Goal: Navigation & Orientation: Find specific page/section

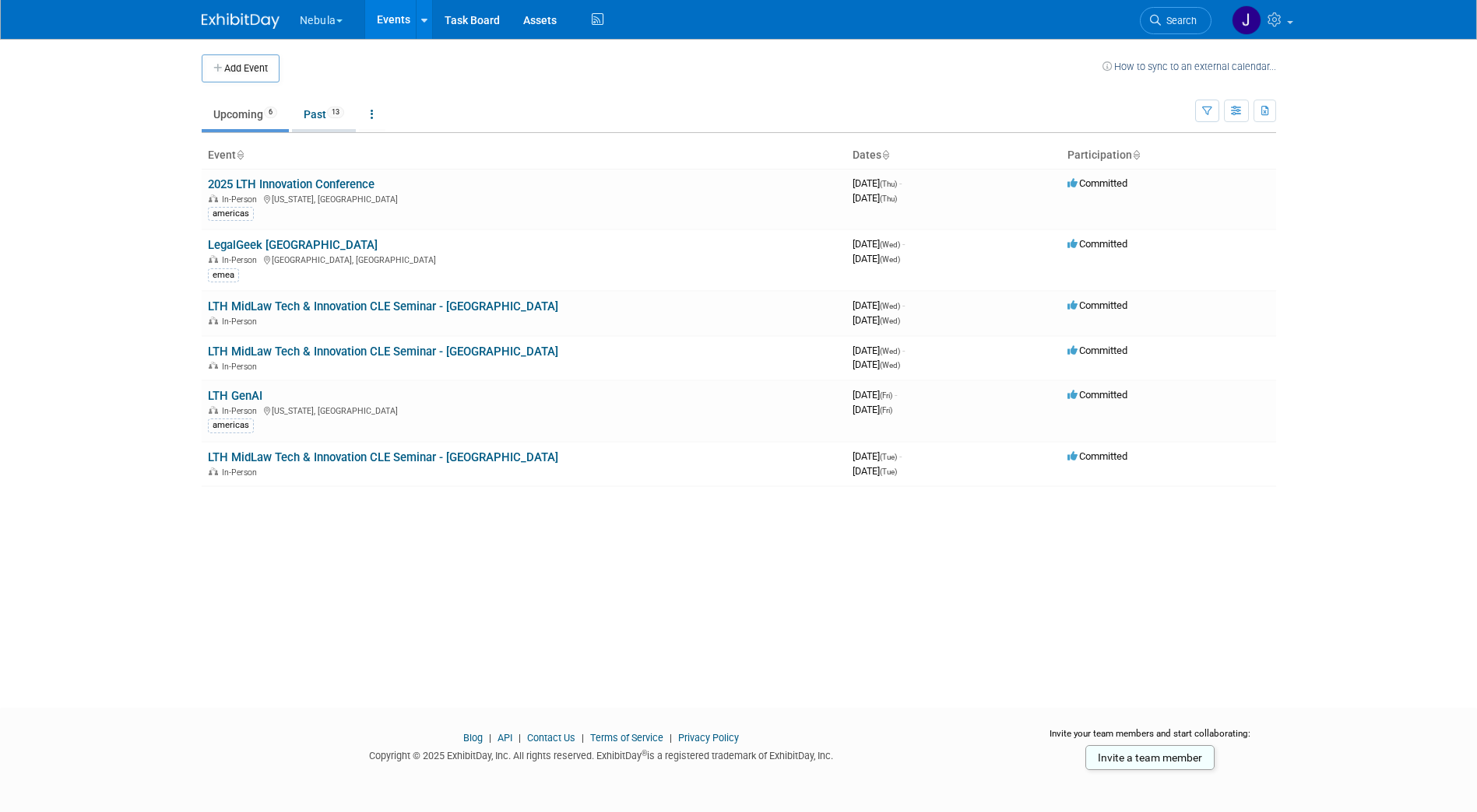
click at [330, 126] on link "Past 13" at bounding box center [324, 114] width 64 height 29
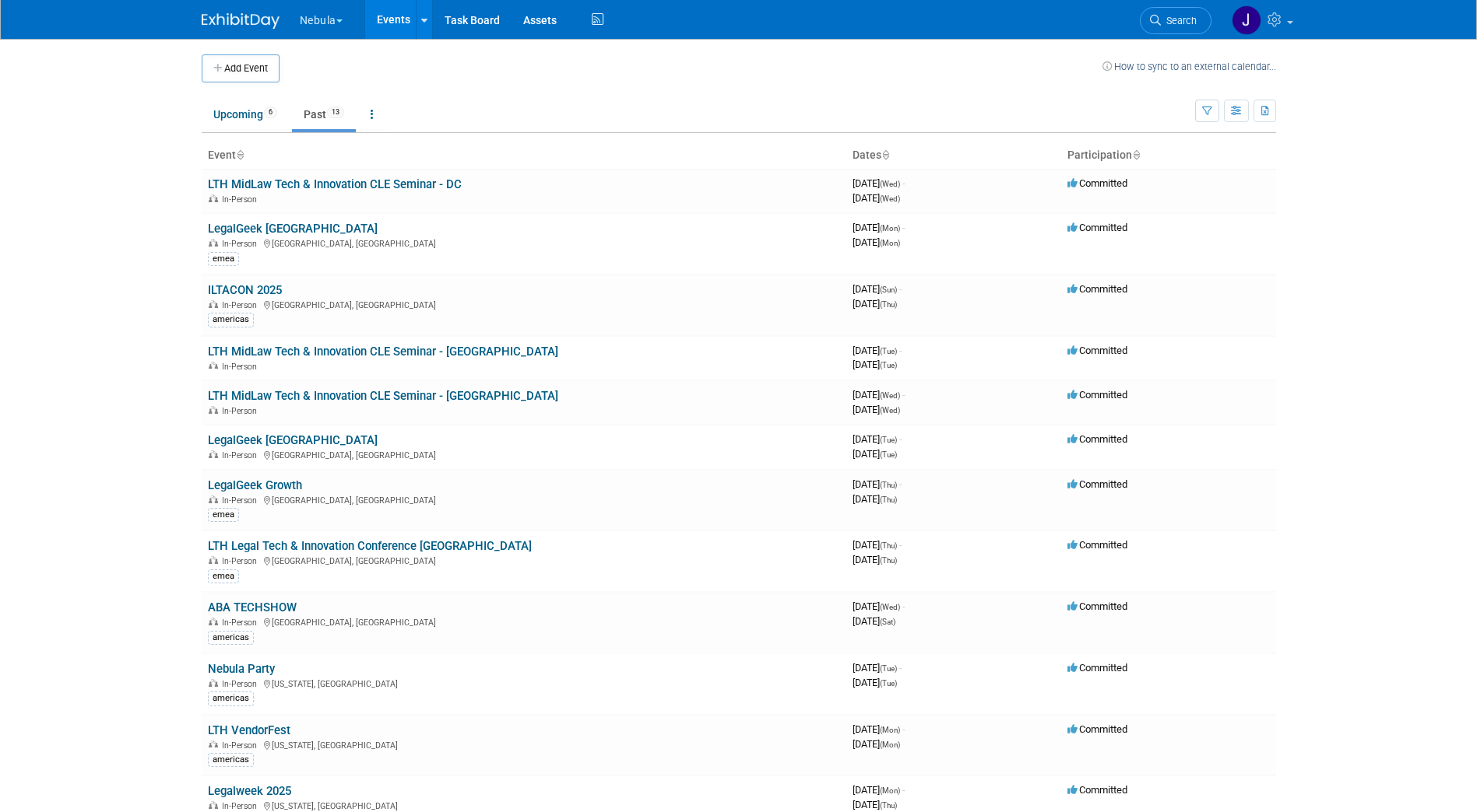
click at [346, 25] on button "Nebula" at bounding box center [330, 17] width 64 height 34
click at [337, 115] on link "Ontrack" at bounding box center [354, 114] width 111 height 21
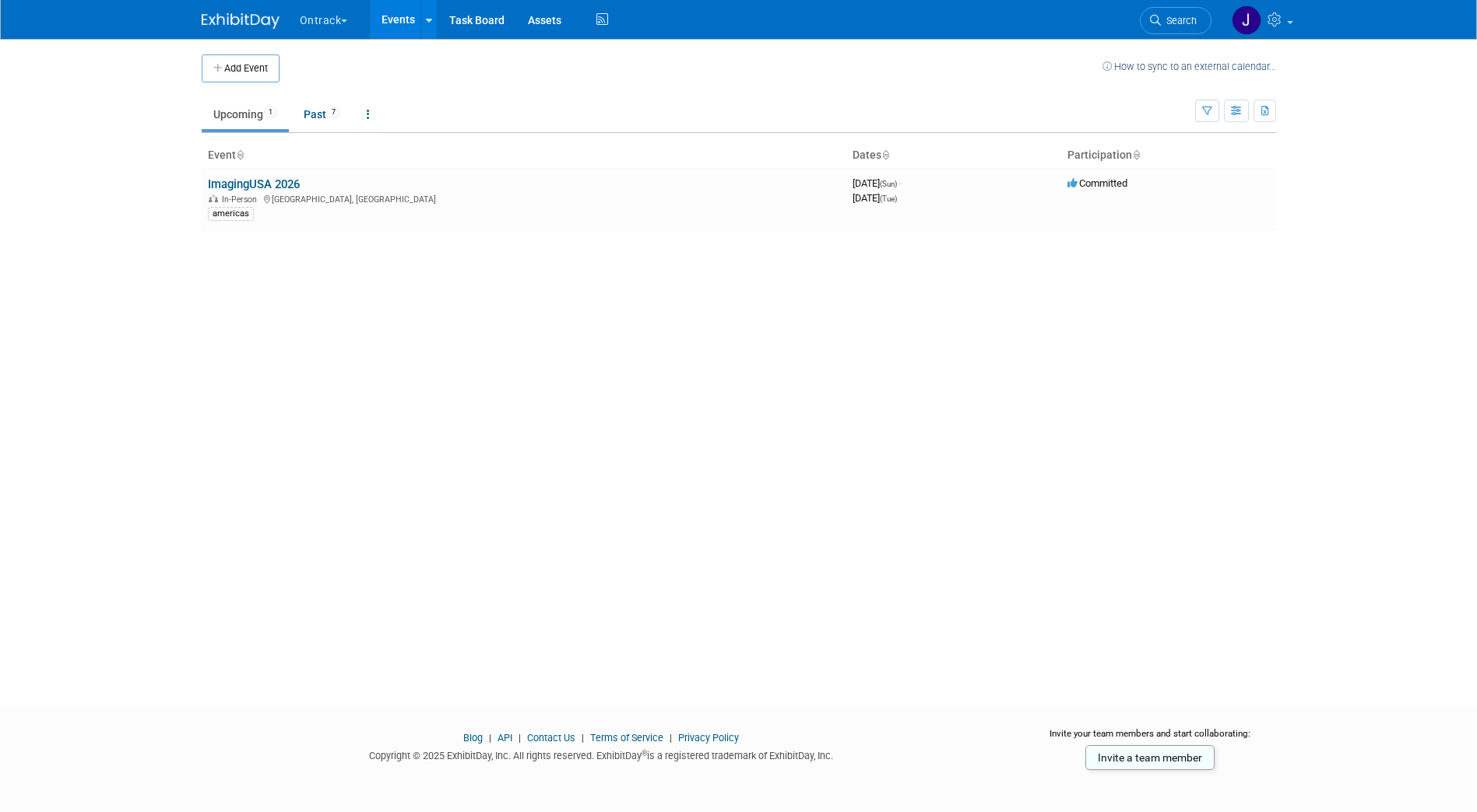
click at [318, 87] on td "Upcoming 1 Past 7 All Events 8 Past and Upcoming Grouped Annually Events groupe…" at bounding box center [698, 108] width 993 height 51
click at [329, 113] on link "Past 7" at bounding box center [322, 114] width 60 height 29
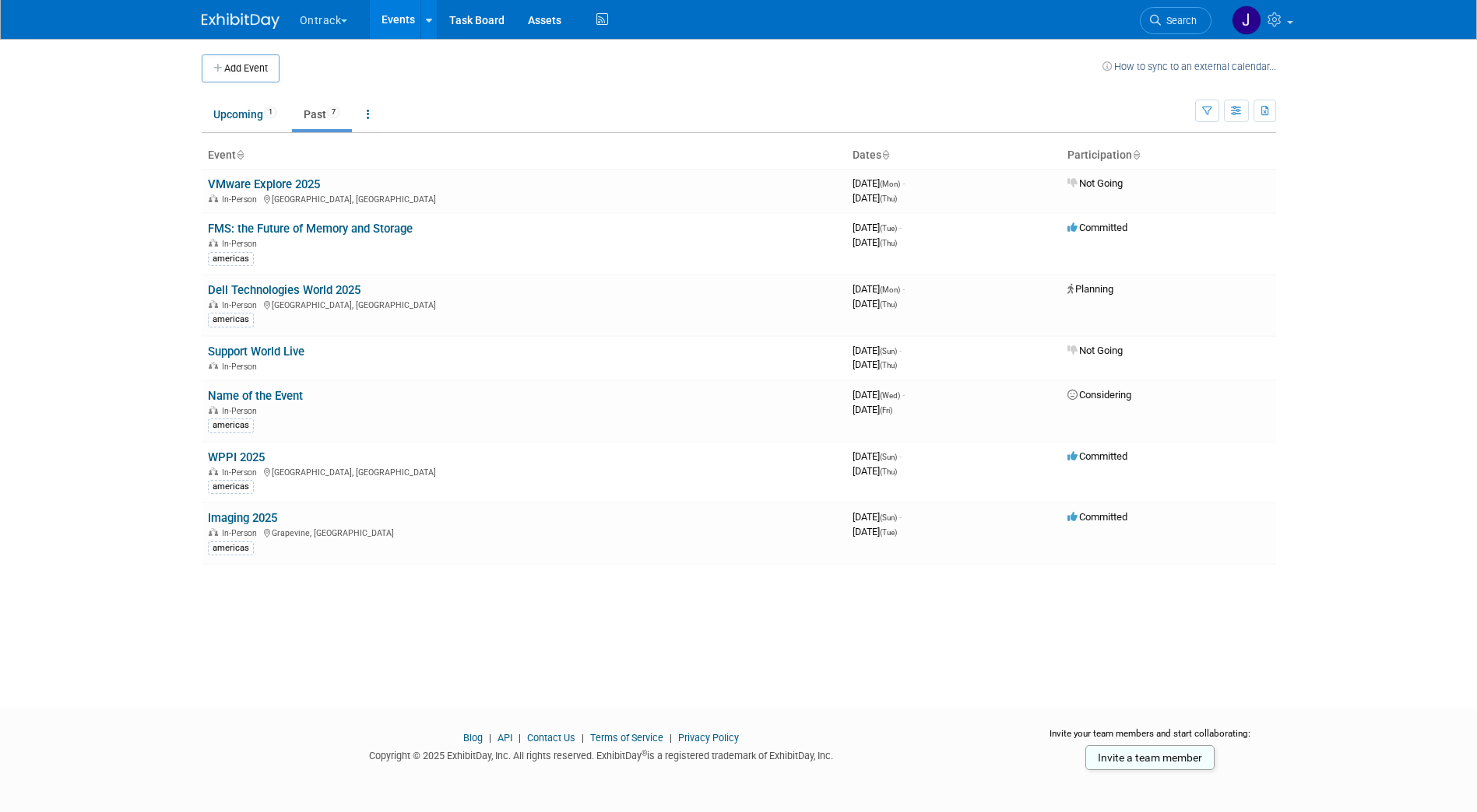
click at [328, 15] on button "Ontrack" at bounding box center [332, 17] width 69 height 34
click at [345, 90] on link "Nebula" at bounding box center [354, 93] width 111 height 21
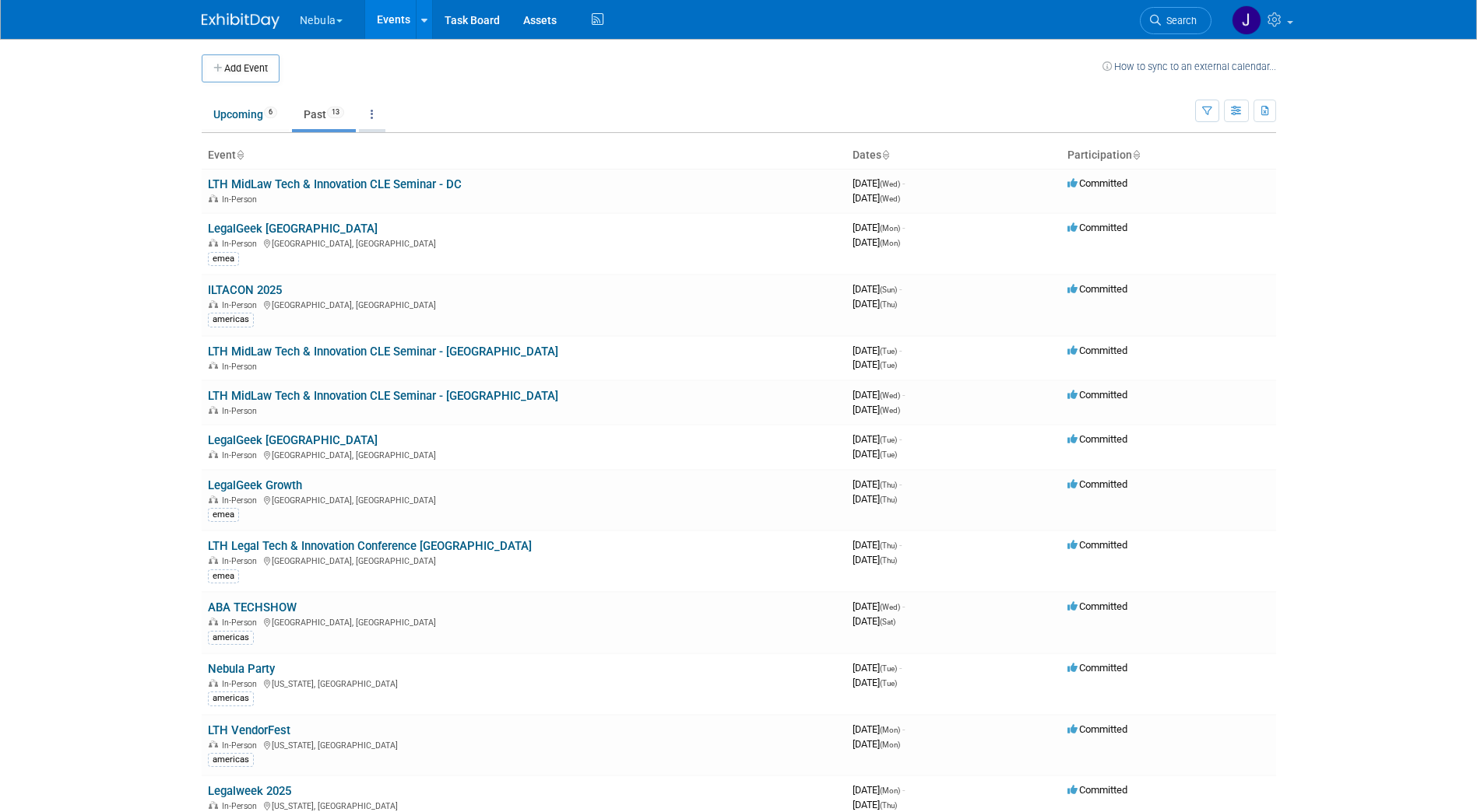
click at [384, 108] on link at bounding box center [372, 114] width 26 height 29
click at [418, 190] on span "Events grouped by year" at bounding box center [421, 192] width 93 height 13
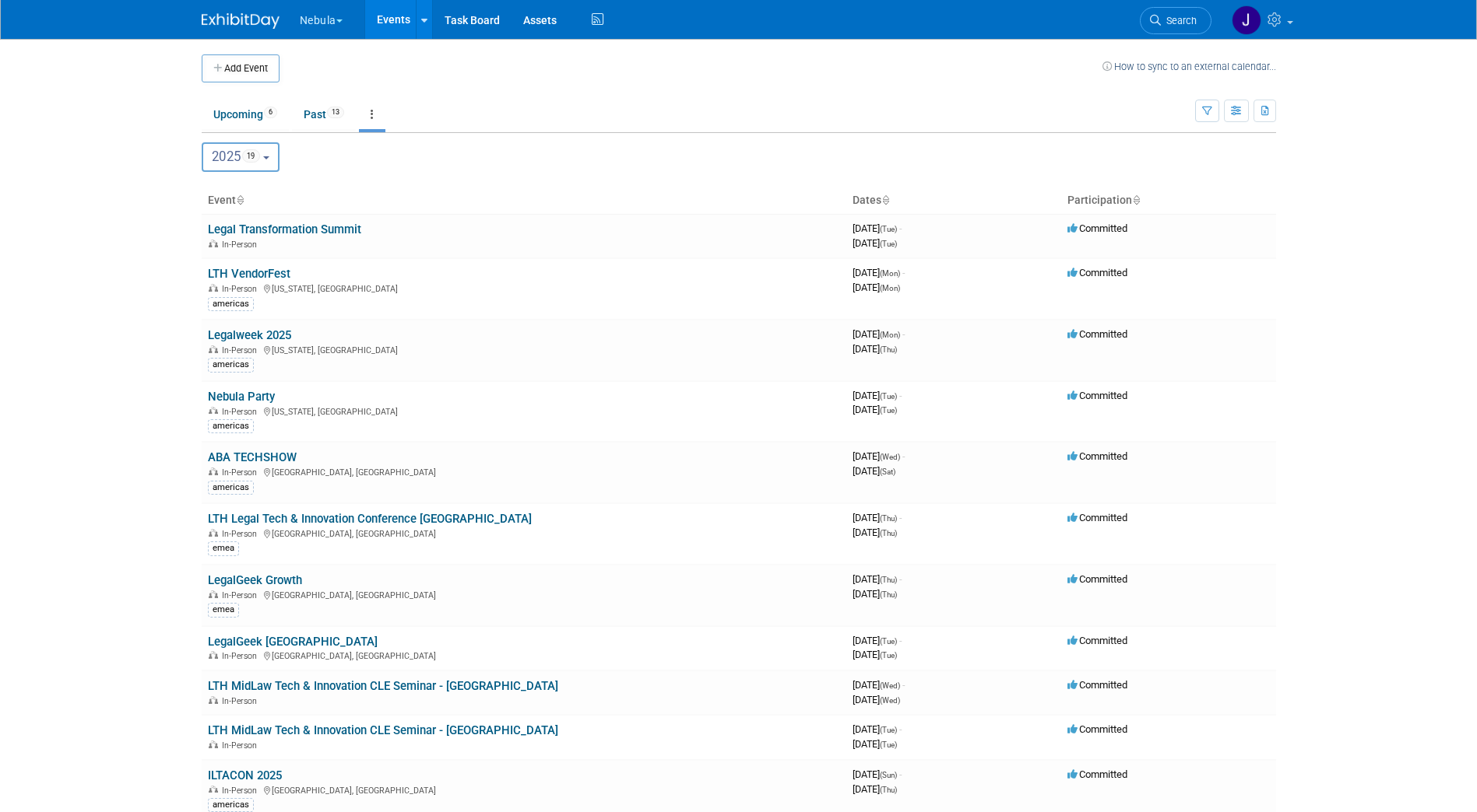
click at [269, 153] on button "2025 19" at bounding box center [241, 156] width 79 height 29
click at [270, 152] on button "2025 19" at bounding box center [241, 156] width 79 height 29
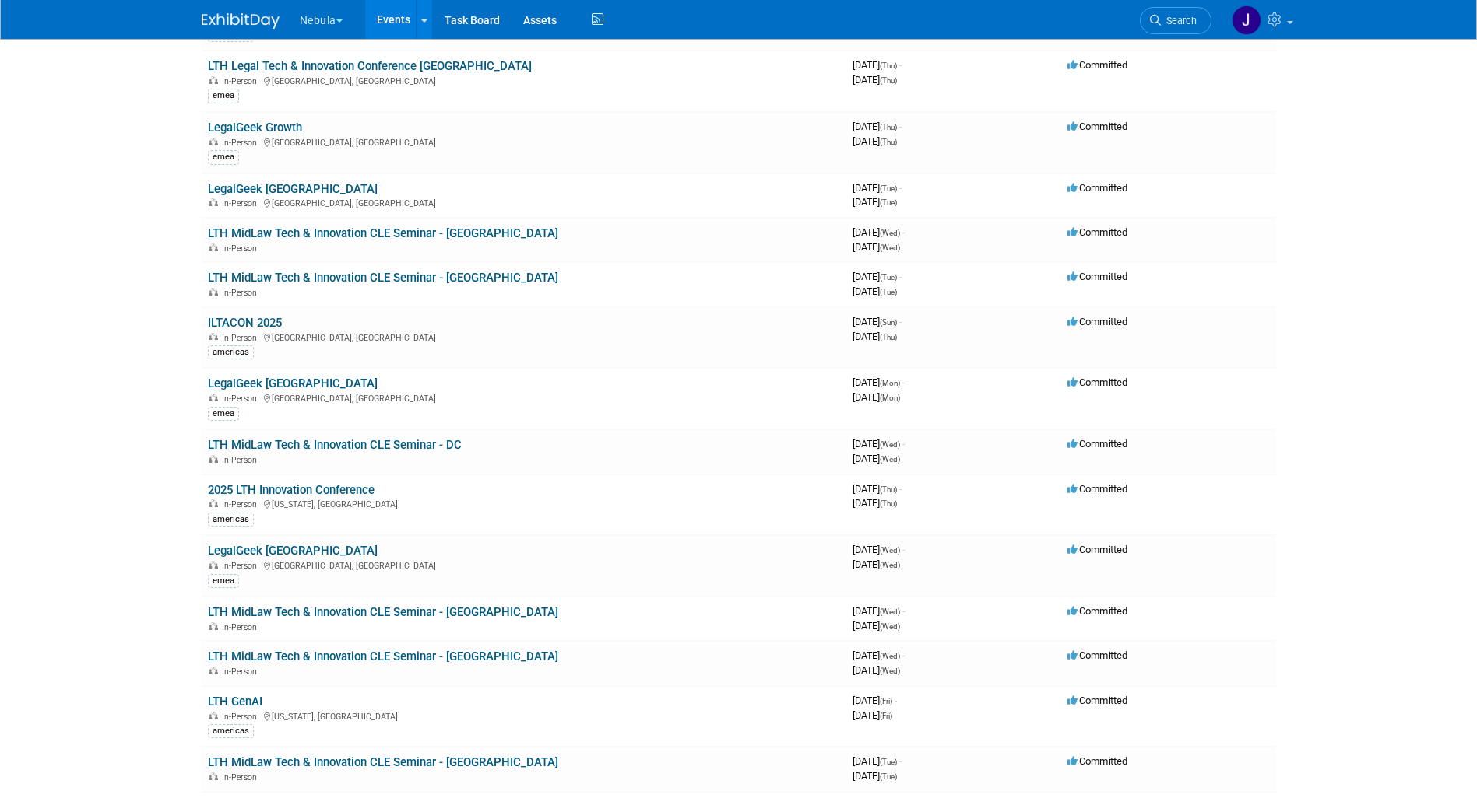
scroll to position [617, 0]
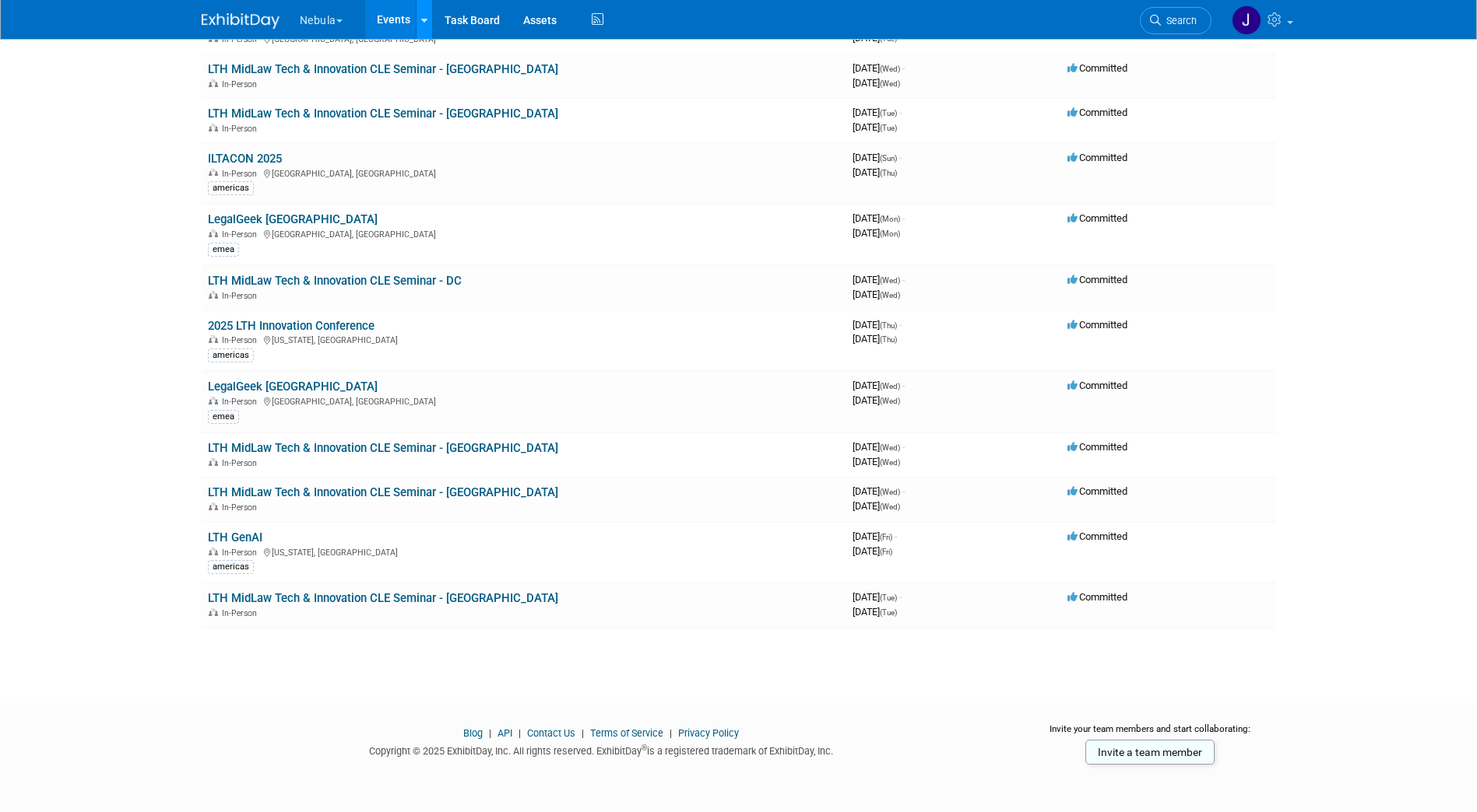
click at [424, 20] on icon at bounding box center [424, 21] width 6 height 10
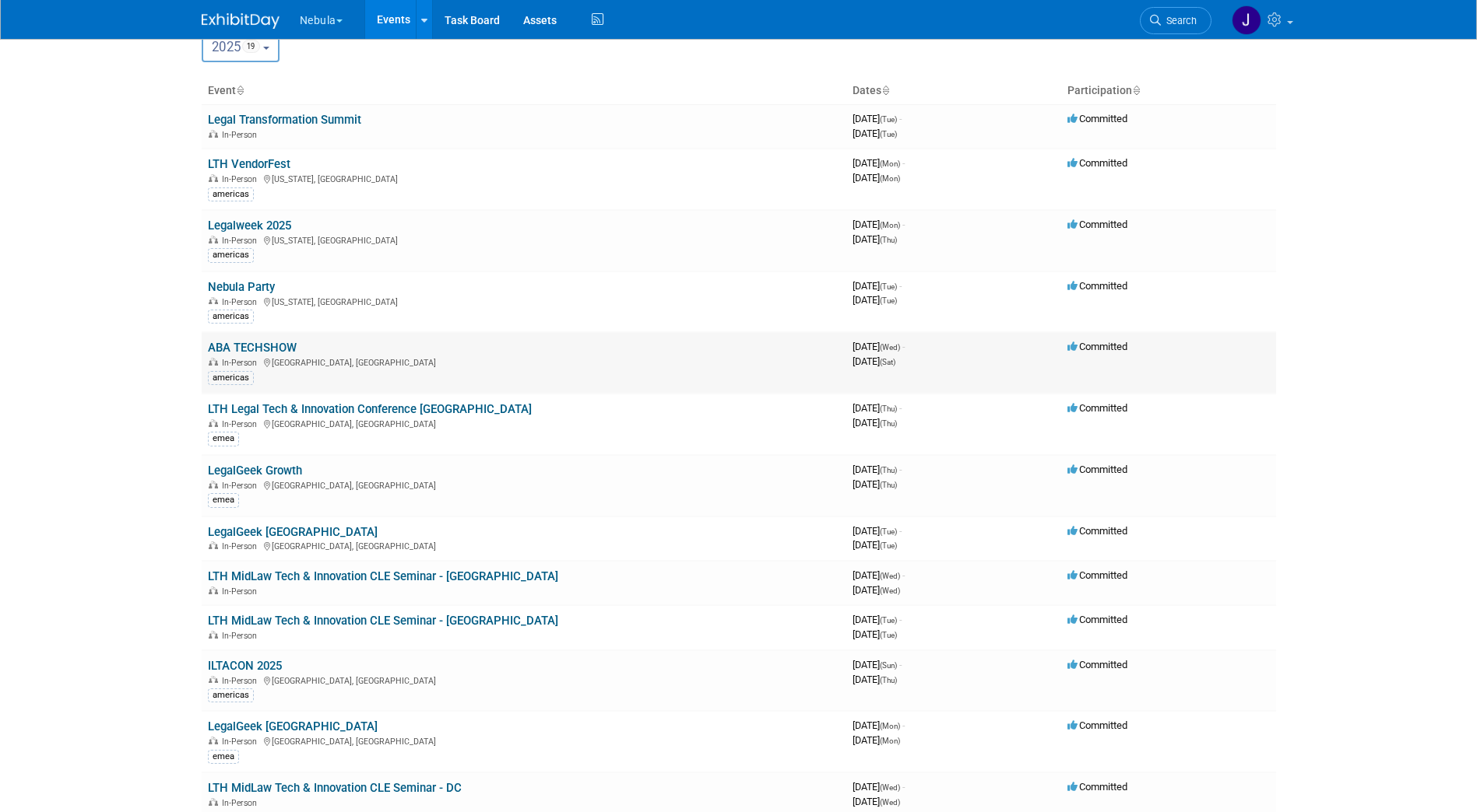
scroll to position [0, 0]
